Goal: Navigation & Orientation: Find specific page/section

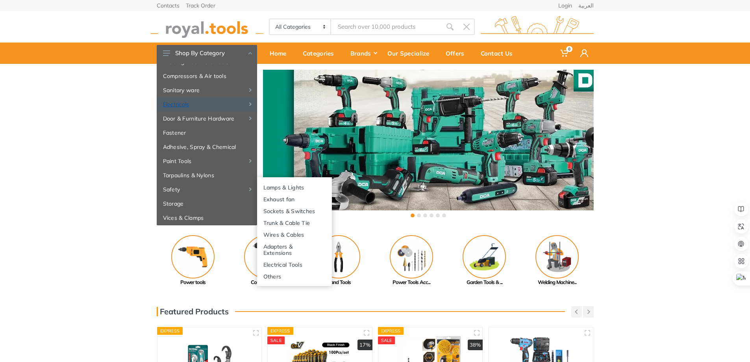
scroll to position [85, 0]
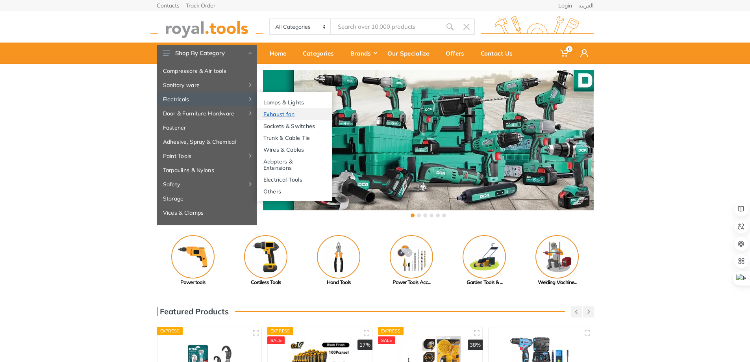
click at [275, 113] on link "Exhaust fan" at bounding box center [294, 114] width 75 height 12
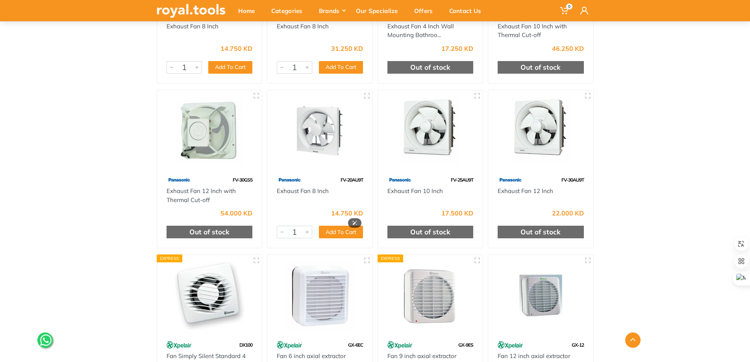
scroll to position [787, 0]
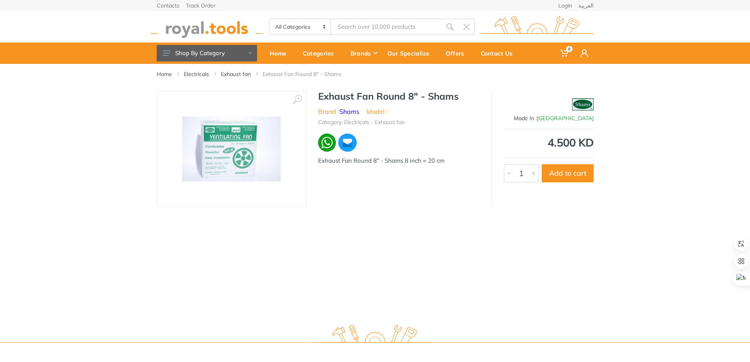
click at [223, 141] on img at bounding box center [231, 149] width 98 height 65
